Goal: Check status: Check status

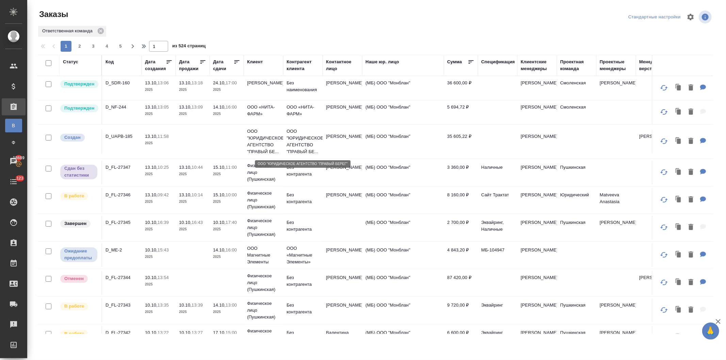
click at [298, 145] on p "ООО "ЮРИДИЧЕСКОЕ АГЕНТСТВО "ПРАВЫЙ БЕ..." at bounding box center [303, 141] width 33 height 27
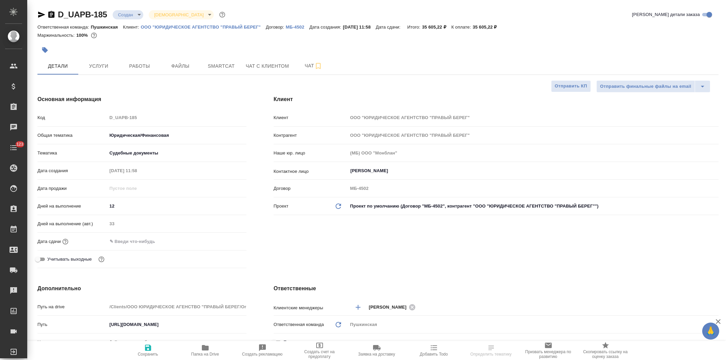
select select "RU"
click at [124, 14] on body "🙏 .cls-1 fill:#fff; AWATERA Давыдова Елена Клиенты Спецификации Заказы Чаты 123…" at bounding box center [363, 180] width 726 height 360
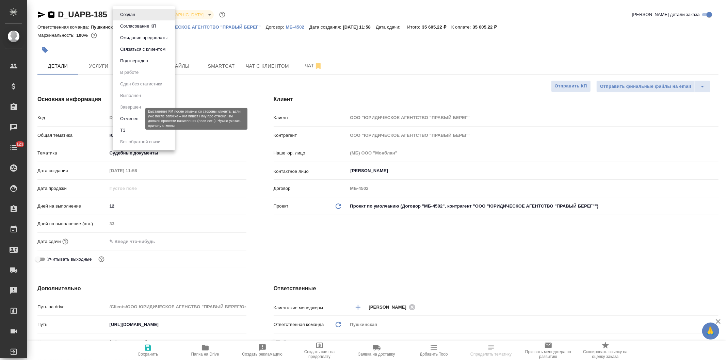
click at [131, 119] on button "Отменен" at bounding box center [129, 118] width 22 height 7
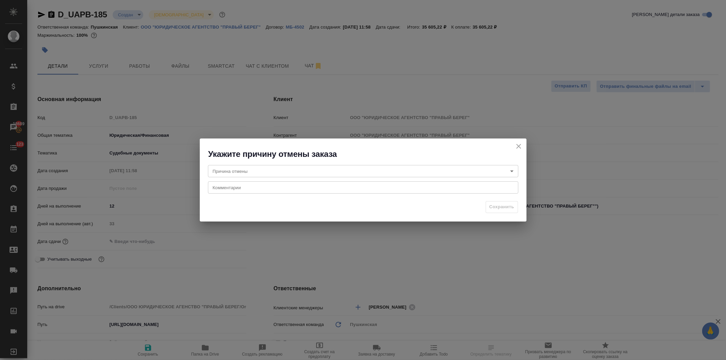
click at [259, 171] on body "🙏 .cls-1 fill:#fff; AWATERA Давыдова Елена Клиенты Спецификации Заказы 18689 Ча…" at bounding box center [363, 180] width 726 height 360
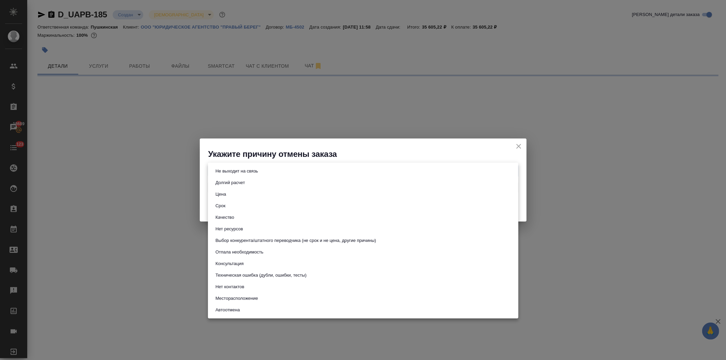
select select "RU"
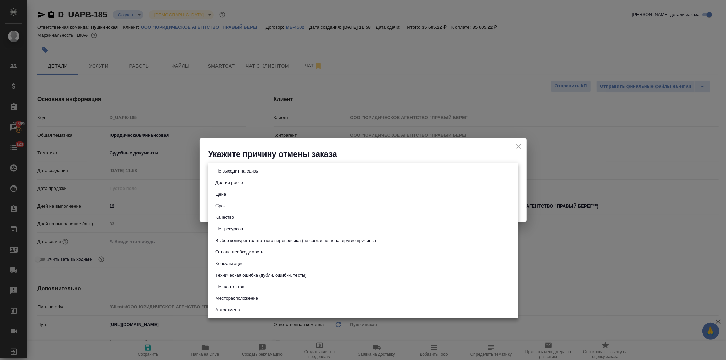
type textarea "x"
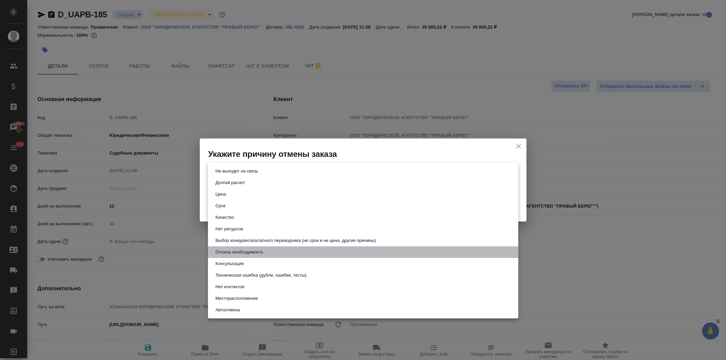
click at [252, 252] on button "Отпала необходимость" at bounding box center [239, 251] width 52 height 7
type input "noNeed"
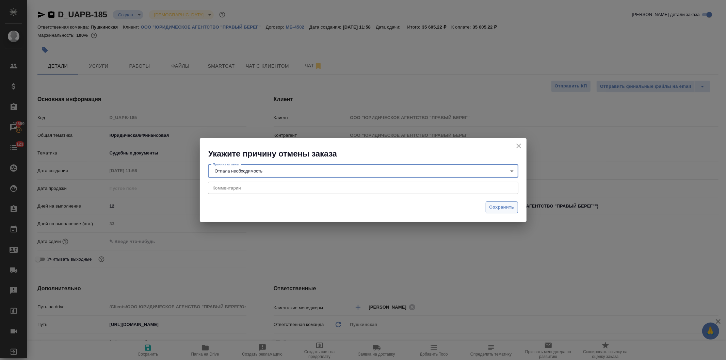
click at [497, 204] on span "Сохранить" at bounding box center [501, 207] width 25 height 8
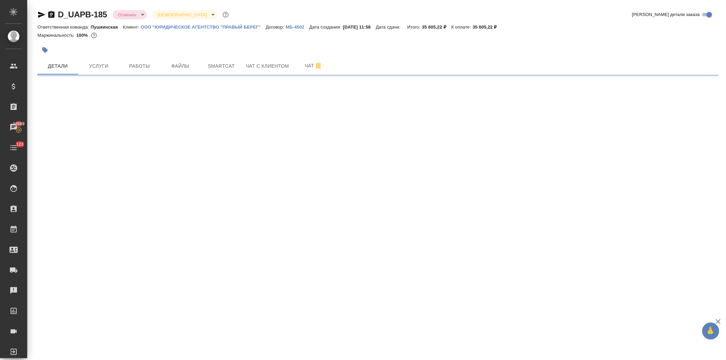
select select "RU"
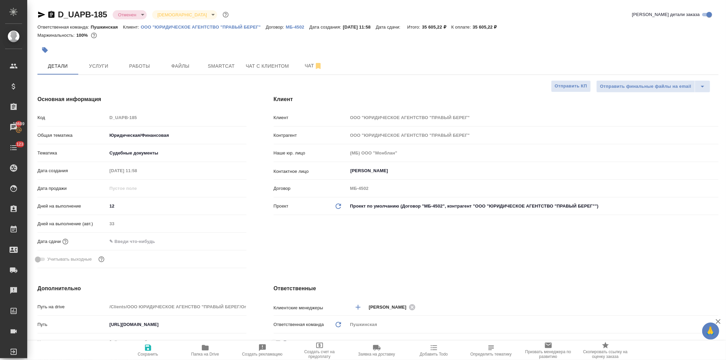
type textarea "x"
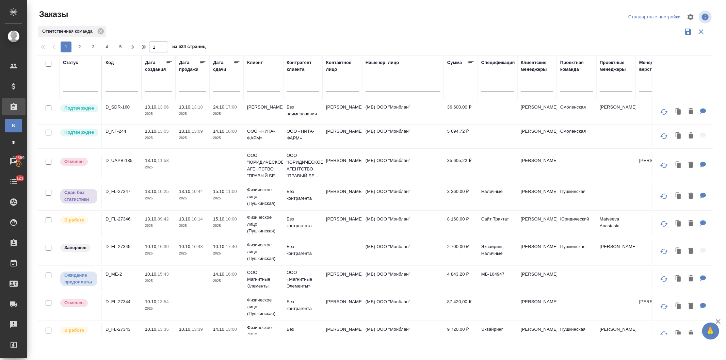
click at [186, 85] on input "text" at bounding box center [194, 86] width 23 height 10
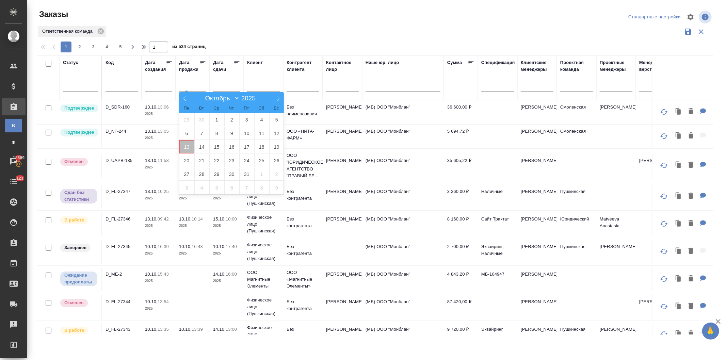
click at [185, 146] on span "13" at bounding box center [186, 146] width 15 height 13
type div "2025-10-12T21:00:00.000Z"
click at [201, 147] on span "14" at bounding box center [201, 146] width 15 height 13
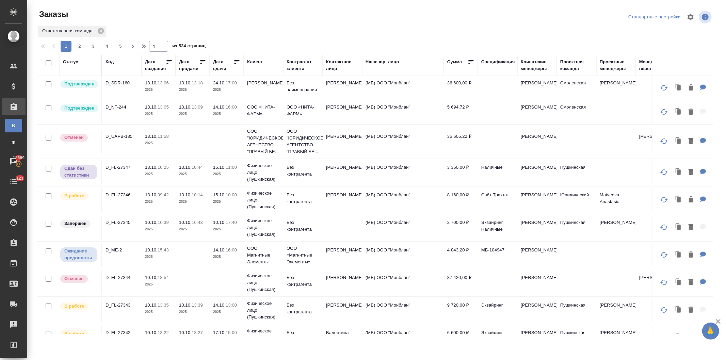
click at [244, 168] on tr "Сдан без статистики D_FL-27347 13.10, 10:25 2025 13.10, 10:44 2025 15.10, 11:00…" at bounding box center [606, 173] width 1139 height 28
click at [244, 168] on td "Физическое лицо (Пушкинская)" at bounding box center [263, 172] width 39 height 27
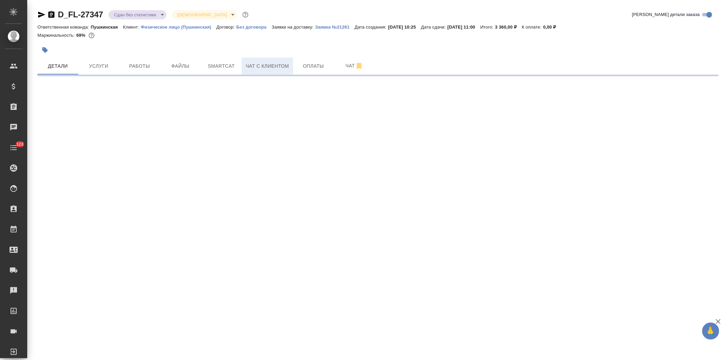
select select "RU"
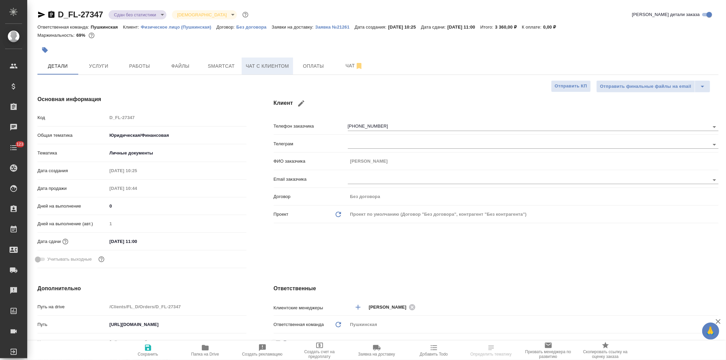
type textarea "x"
click at [257, 67] on span "Чат с клиентом" at bounding box center [267, 66] width 43 height 9
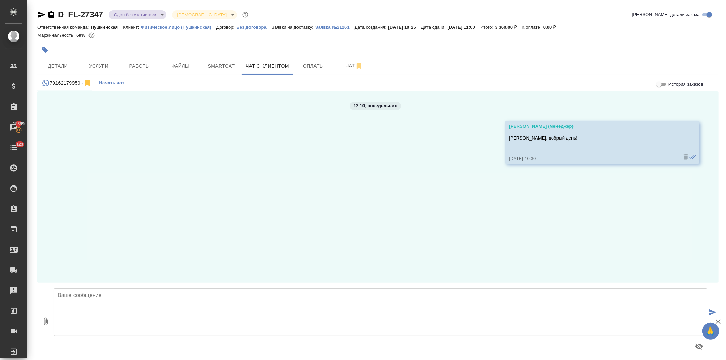
click at [141, 316] on textarea at bounding box center [380, 312] width 653 height 48
type textarea "Елена, Документы переданы на ресепшн"
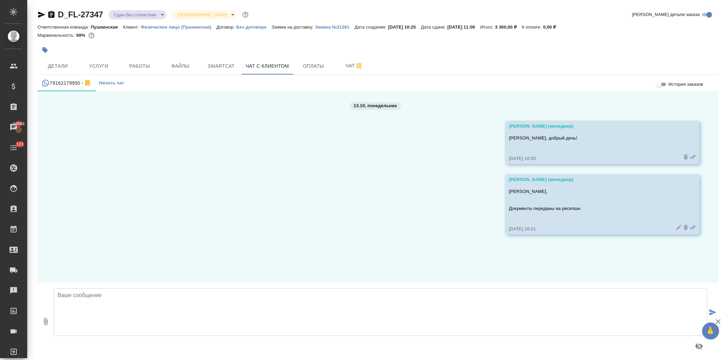
scroll to position [8, 0]
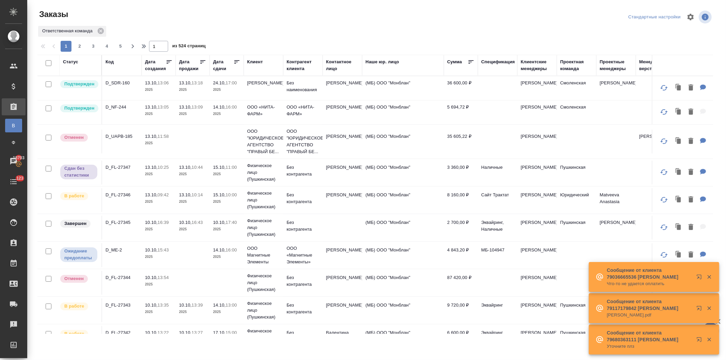
click at [215, 67] on div "Дата сдачи" at bounding box center [223, 66] width 20 height 14
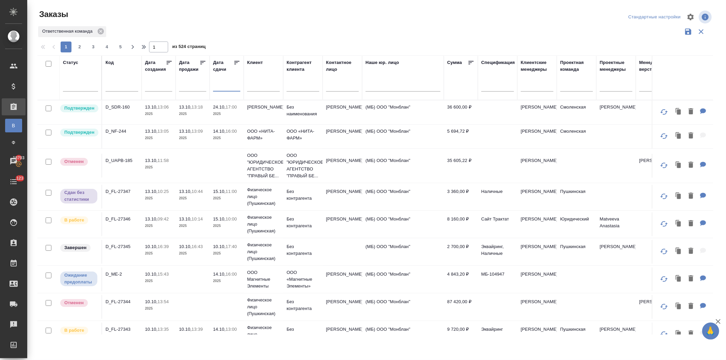
click at [218, 87] on input "text" at bounding box center [228, 86] width 23 height 10
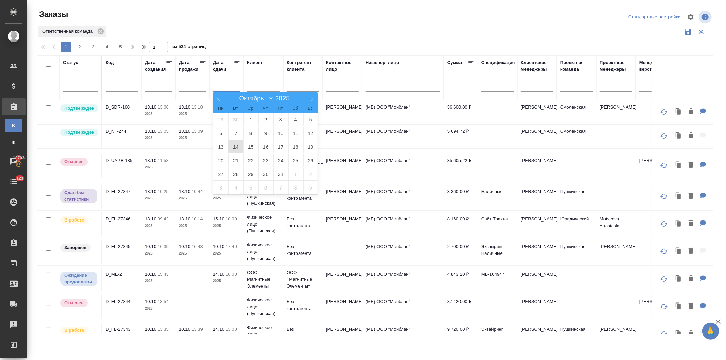
click at [235, 146] on span "14" at bounding box center [235, 146] width 15 height 13
type div "2025-10-13T21:00:00.000Z"
click at [247, 146] on span "15" at bounding box center [250, 146] width 15 height 13
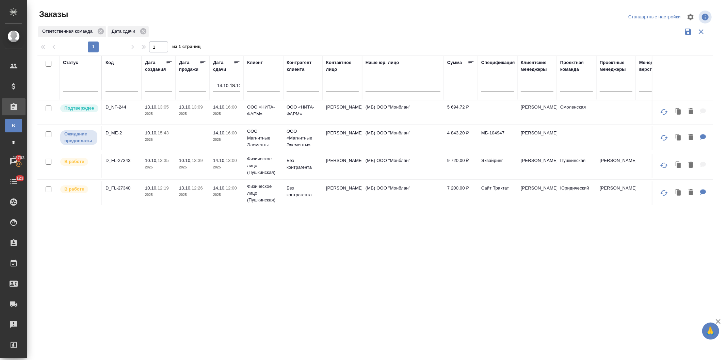
click at [241, 161] on td "14.10, 13:00 2025" at bounding box center [227, 166] width 34 height 24
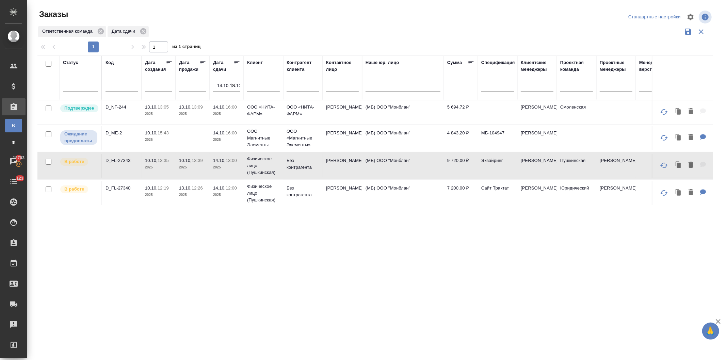
click at [241, 161] on td "14.10, 13:00 2025" at bounding box center [227, 166] width 34 height 24
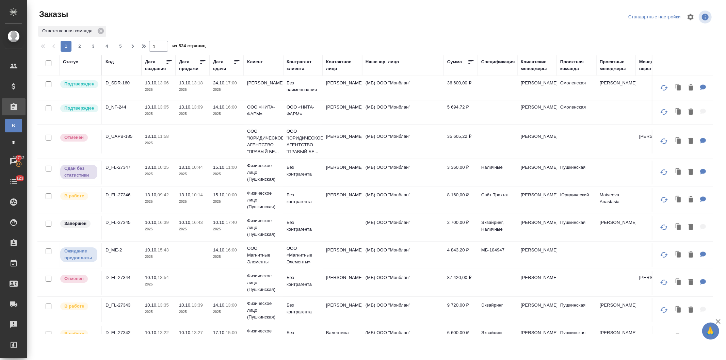
click at [260, 88] on td "[PERSON_NAME]" at bounding box center [263, 88] width 39 height 24
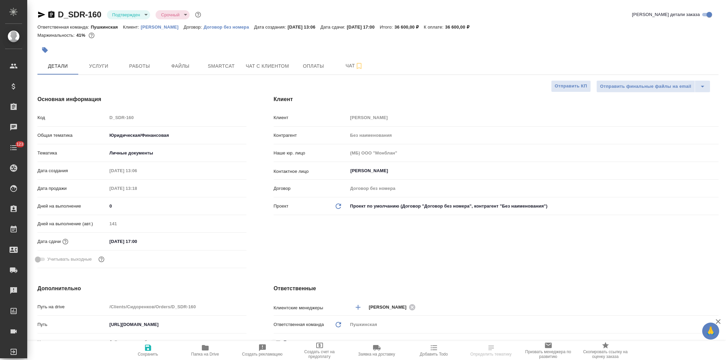
select select "RU"
click at [100, 64] on span "Услуги" at bounding box center [98, 66] width 33 height 9
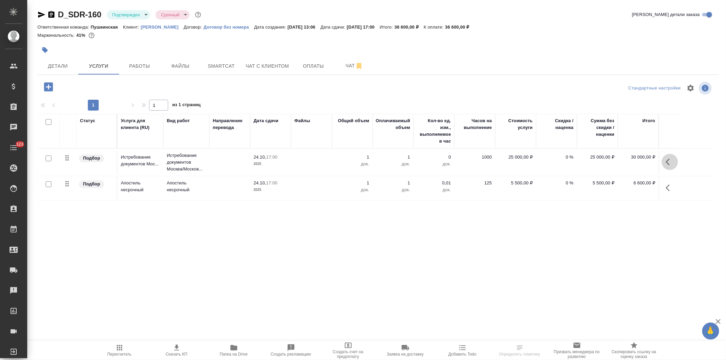
click at [664, 162] on button "button" at bounding box center [670, 162] width 16 height 16
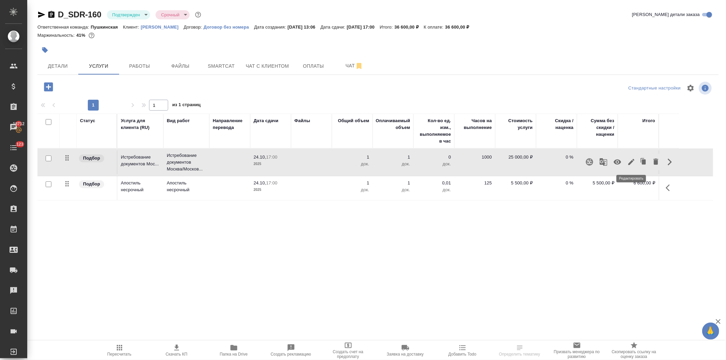
click at [630, 161] on icon "button" at bounding box center [631, 162] width 8 height 8
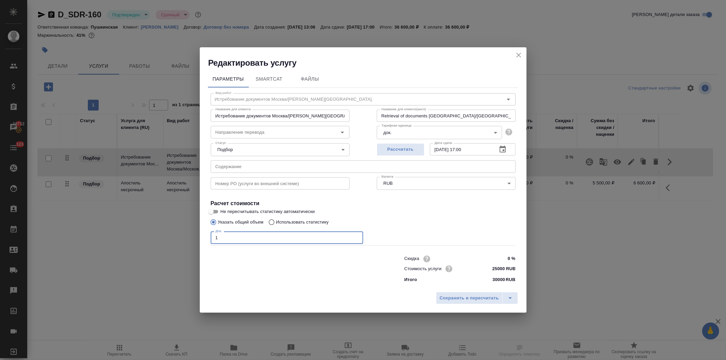
drag, startPoint x: 235, startPoint y: 241, endPoint x: 196, endPoint y: 238, distance: 38.9
click at [196, 238] on div "Редактировать услугу Параметры SmartCat Файлы Вид работ Истребование документов…" at bounding box center [363, 180] width 726 height 360
type input "2"
click at [458, 295] on span "Сохранить и пересчитать" at bounding box center [469, 298] width 59 height 8
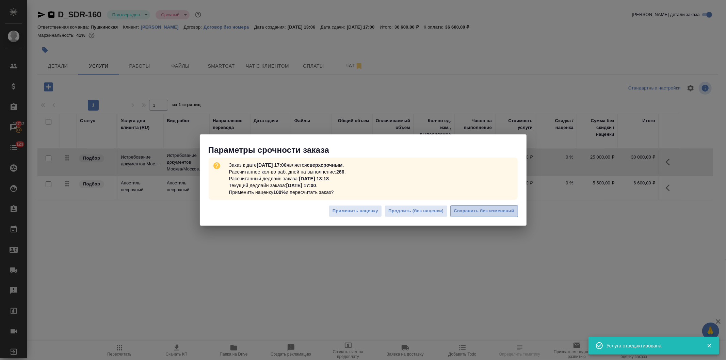
click at [474, 209] on span "Сохранить без изменений" at bounding box center [484, 211] width 60 height 8
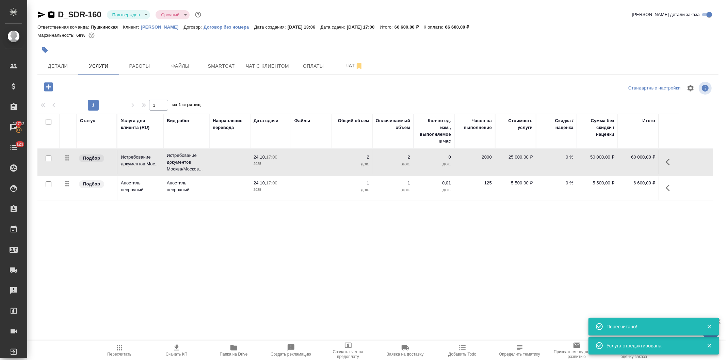
click at [663, 185] on button "button" at bounding box center [670, 188] width 16 height 16
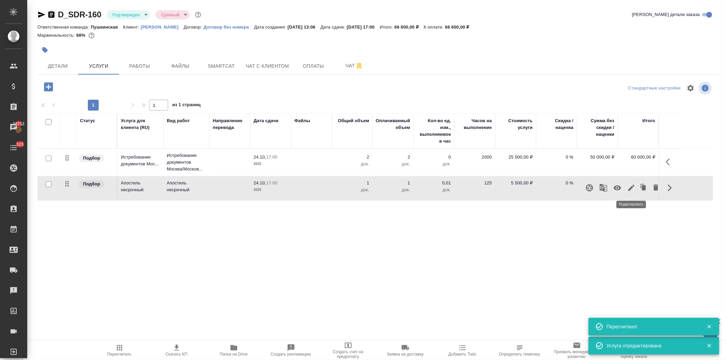
click at [628, 185] on icon "button" at bounding box center [631, 188] width 8 height 8
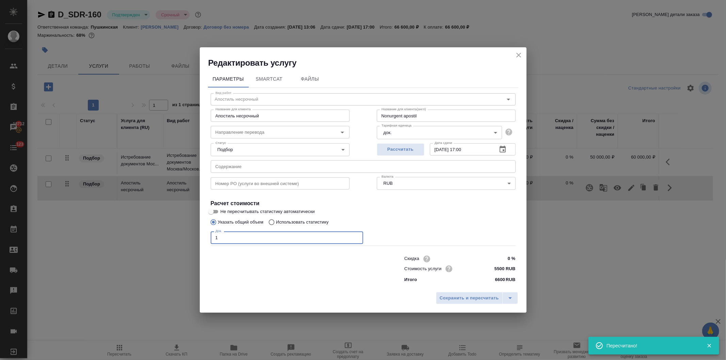
drag, startPoint x: 201, startPoint y: 238, endPoint x: 193, endPoint y: 240, distance: 8.3
click at [193, 239] on div "Редактировать услугу Параметры SmartCat Файлы Вид работ Апостиль несрочный Вид …" at bounding box center [363, 180] width 726 height 360
type input "2"
click at [448, 297] on span "Сохранить и пересчитать" at bounding box center [469, 298] width 59 height 8
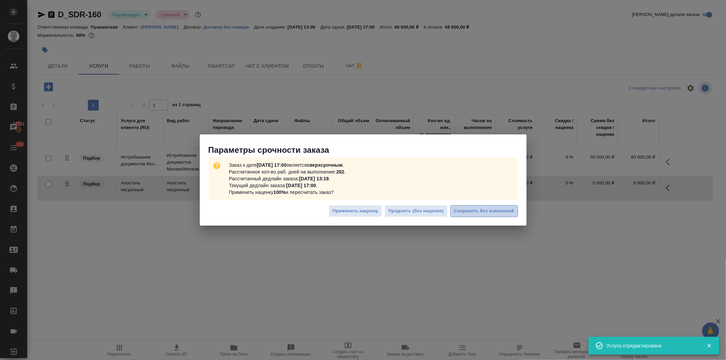
click at [488, 212] on span "Сохранить без изменений" at bounding box center [484, 211] width 60 height 8
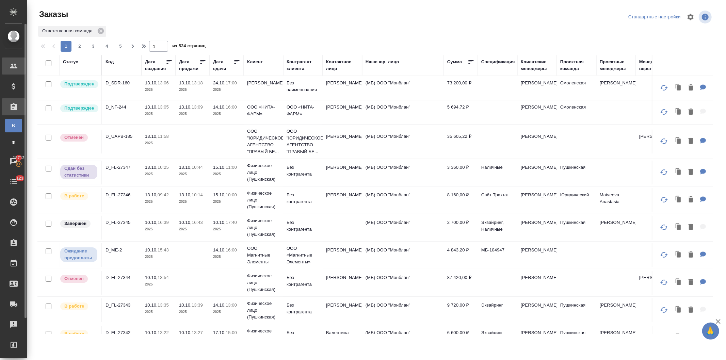
click at [9, 65] on div "Клиенты" at bounding box center [5, 66] width 17 height 10
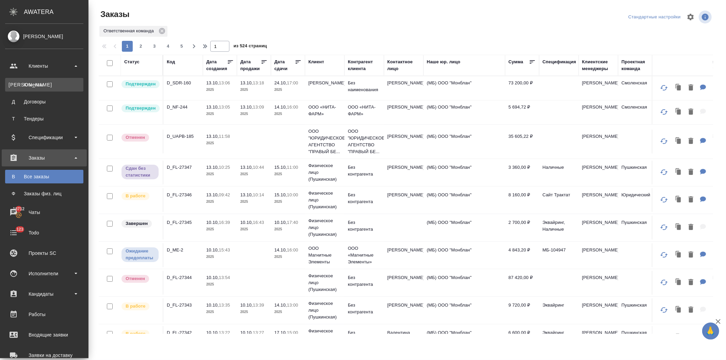
drag, startPoint x: 28, startPoint y: 83, endPoint x: 279, endPoint y: 0, distance: 264.6
click at [28, 83] on div "Клиенты" at bounding box center [44, 84] width 71 height 7
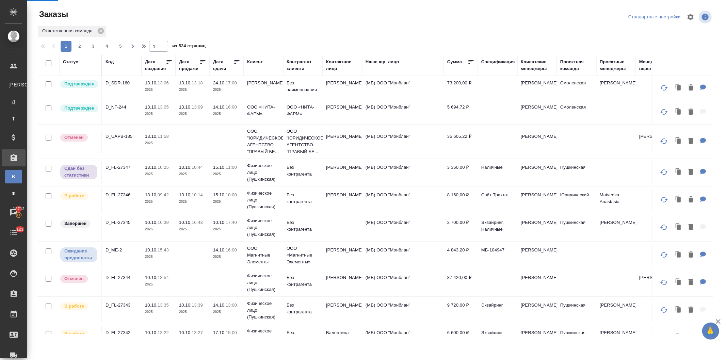
select select "RU"
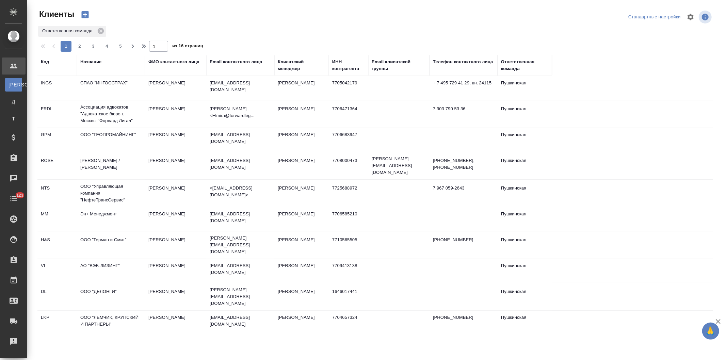
click at [90, 60] on div "Название" at bounding box center [90, 62] width 21 height 7
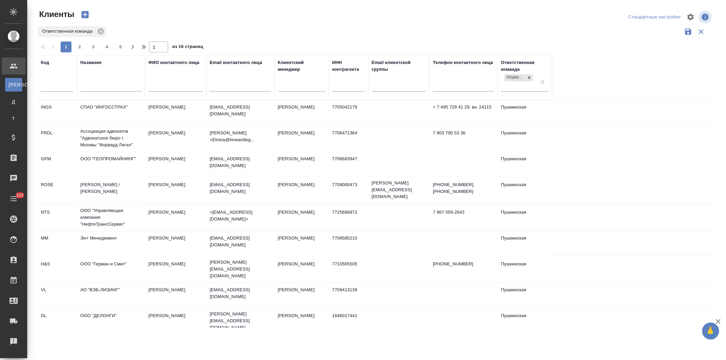
click at [89, 88] on input "text" at bounding box center [110, 87] width 61 height 9
type input "интер рао"
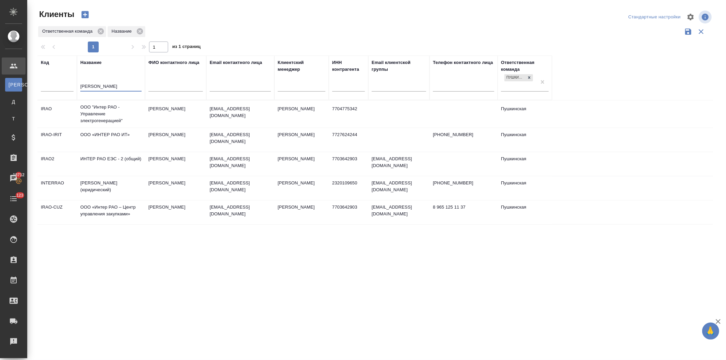
click at [164, 158] on td "Сенькова Анна" at bounding box center [175, 164] width 61 height 24
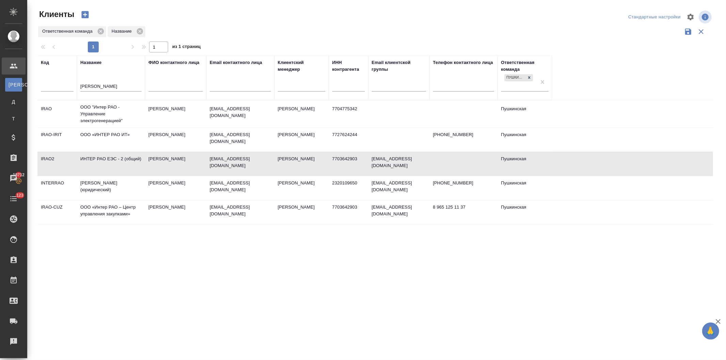
click at [164, 158] on td "Сенькова Анна" at bounding box center [175, 164] width 61 height 24
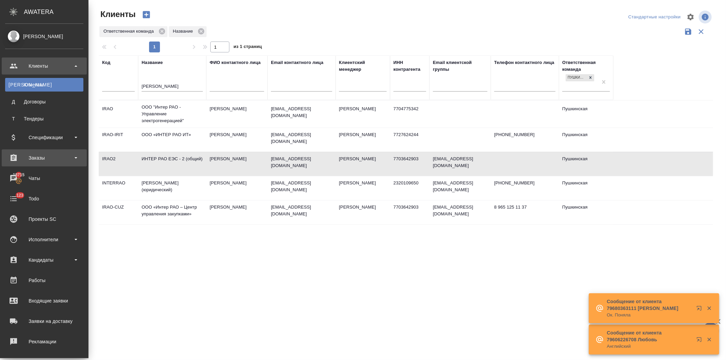
click at [33, 156] on div "Заказы" at bounding box center [44, 158] width 78 height 10
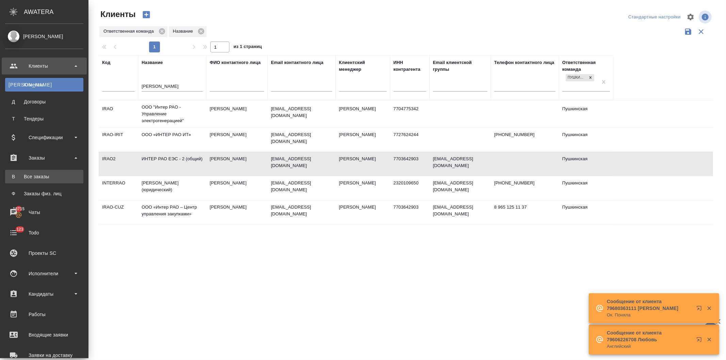
click at [29, 175] on div "Все заказы" at bounding box center [44, 176] width 71 height 7
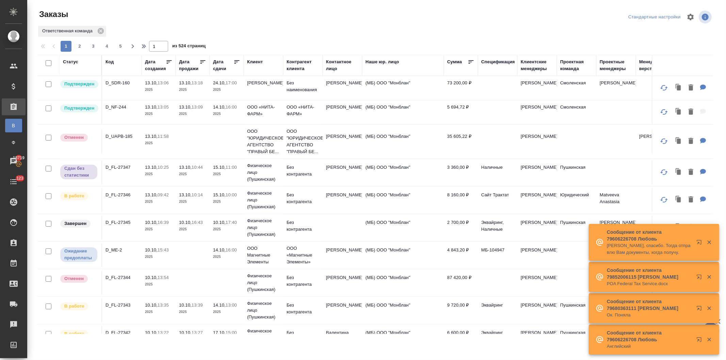
click at [107, 60] on div "Код" at bounding box center [109, 62] width 8 height 7
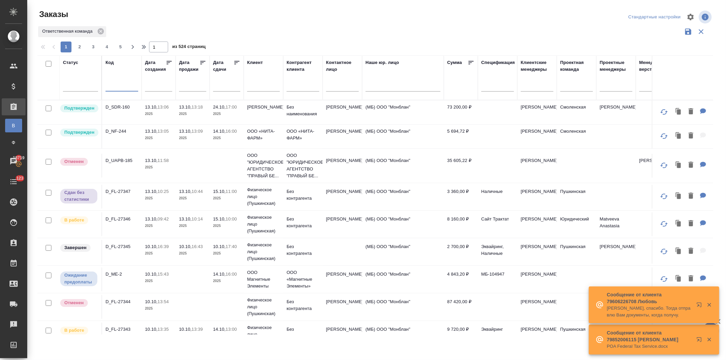
click at [114, 86] on input "text" at bounding box center [121, 87] width 33 height 9
paste input "D_FL-27333"
type input "D_FL-27333"
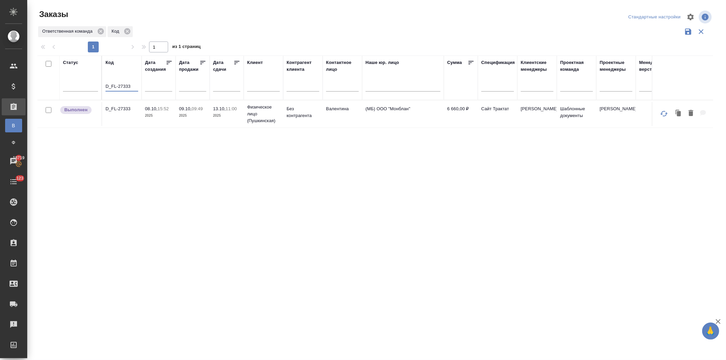
click at [229, 111] on span "13.10, 11:00" at bounding box center [226, 108] width 27 height 7
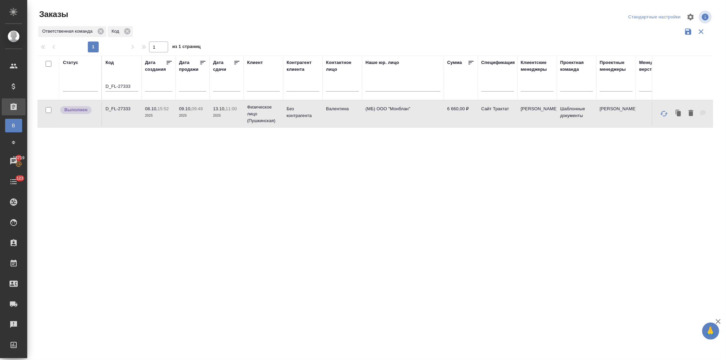
click at [229, 111] on span "13.10, 11:00" at bounding box center [226, 108] width 27 height 7
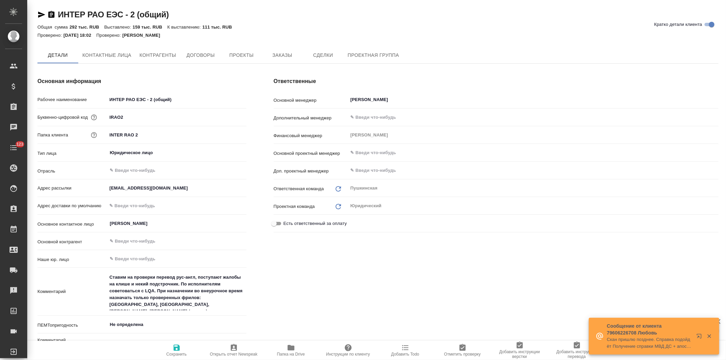
type textarea "x"
click at [38, 11] on icon "button" at bounding box center [41, 15] width 8 height 8
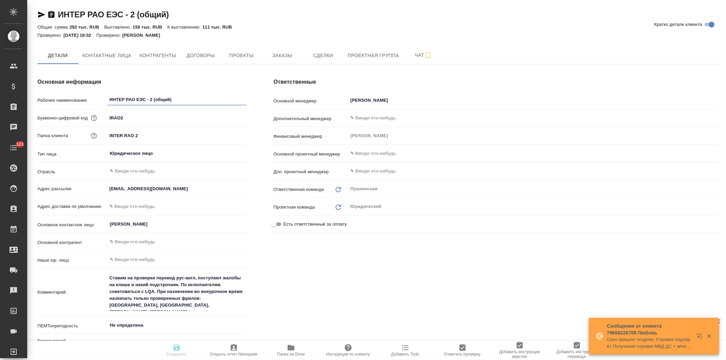
type textarea "x"
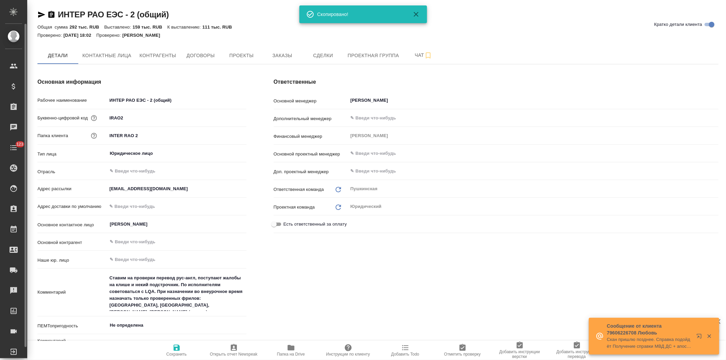
type textarea "x"
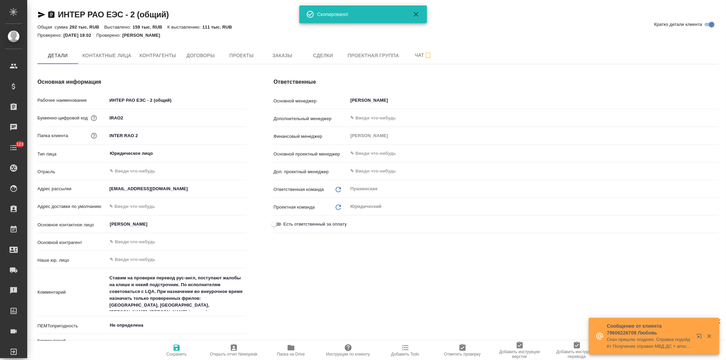
type textarea "x"
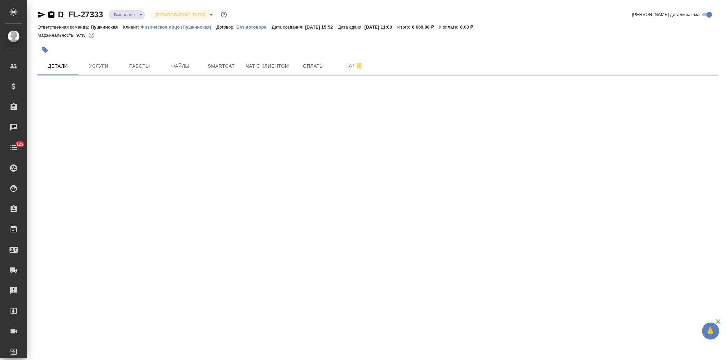
select select "RU"
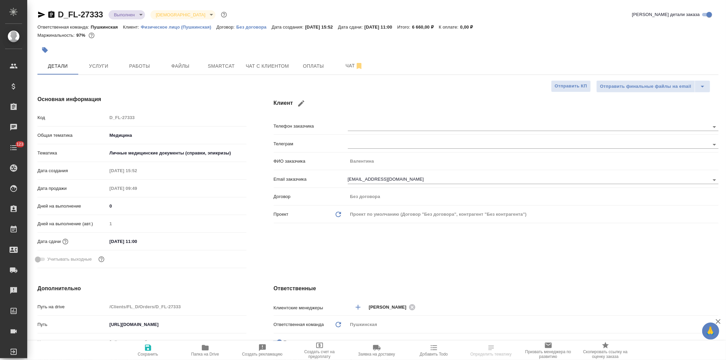
type textarea "x"
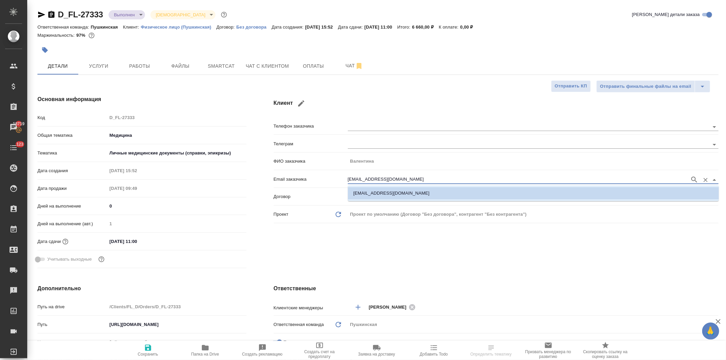
drag, startPoint x: 376, startPoint y: 179, endPoint x: 324, endPoint y: 180, distance: 52.4
click at [324, 180] on div "Email заказчика [EMAIL_ADDRESS][DOMAIN_NAME]" at bounding box center [496, 179] width 445 height 12
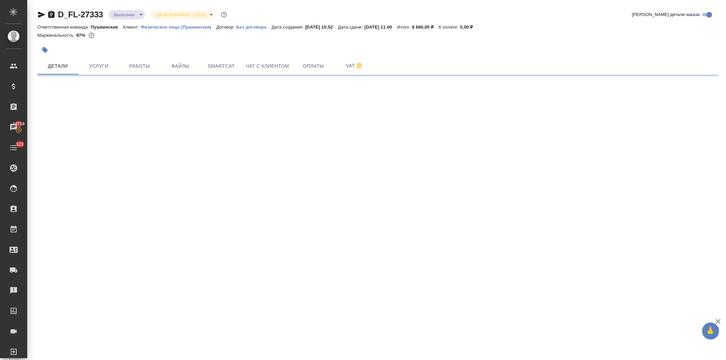
select select "RU"
